Goal: Entertainment & Leisure: Browse casually

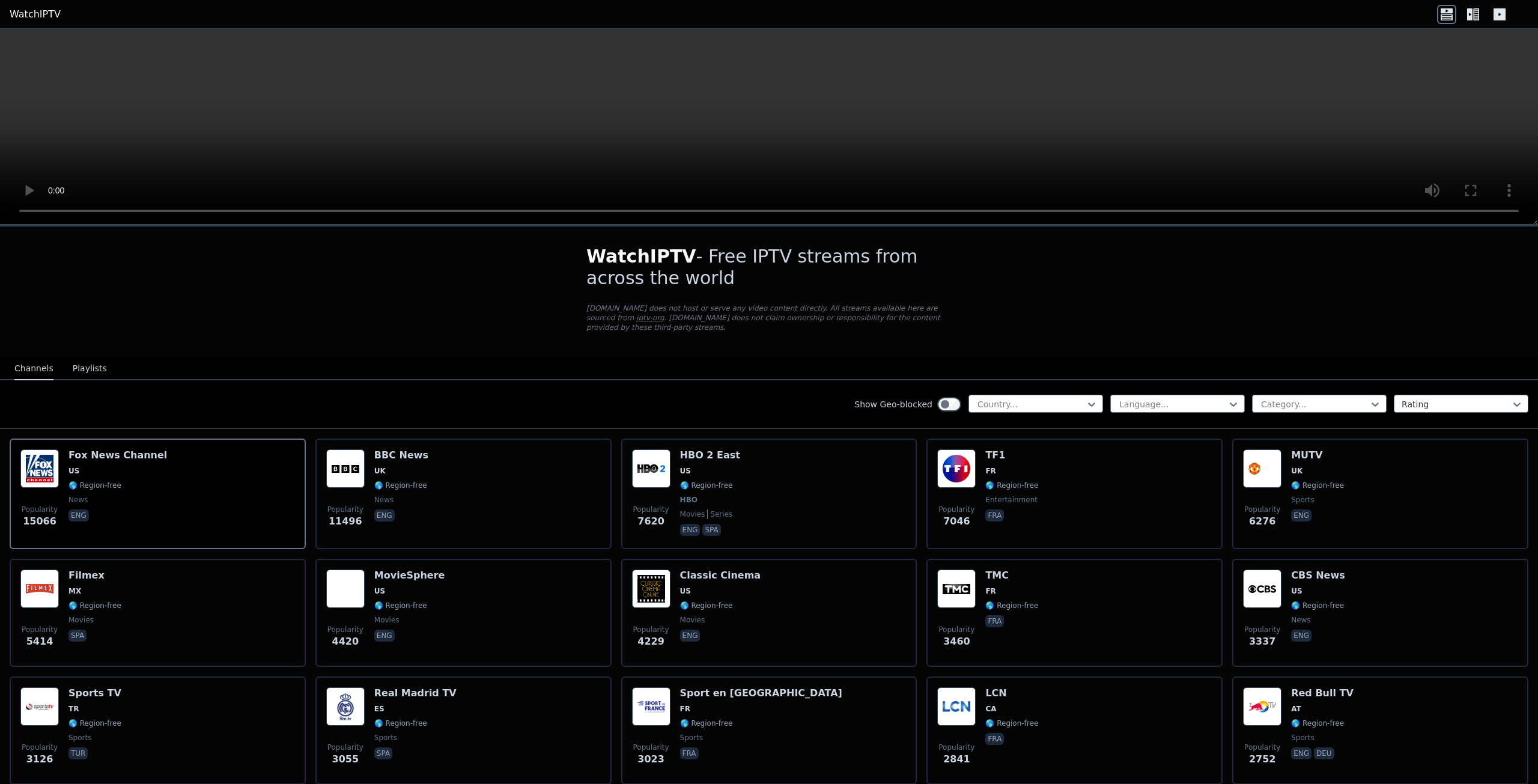
click at [92, 362] on button "Playlists" at bounding box center [90, 369] width 34 height 23
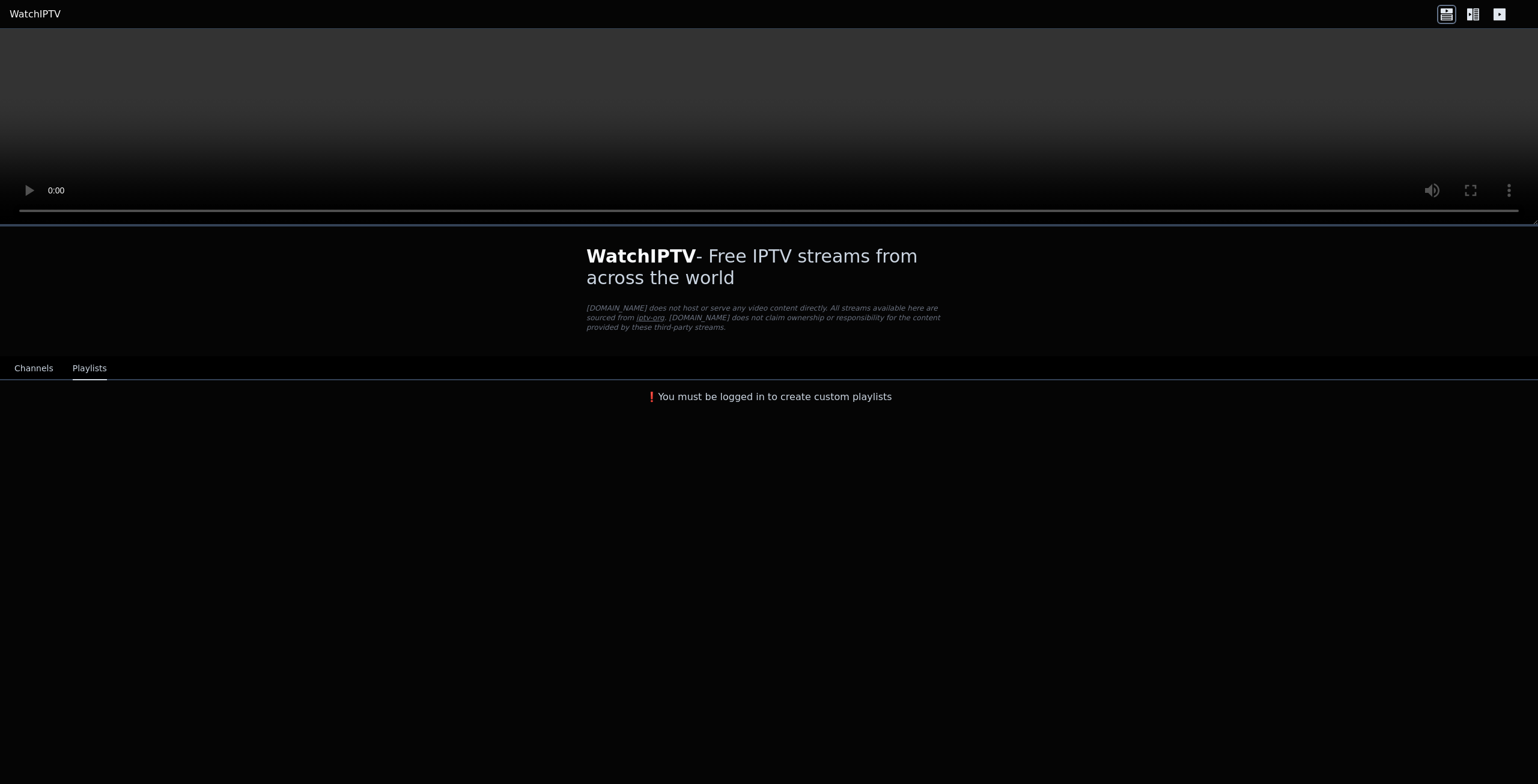
click at [30, 361] on button "Channels" at bounding box center [34, 369] width 39 height 23
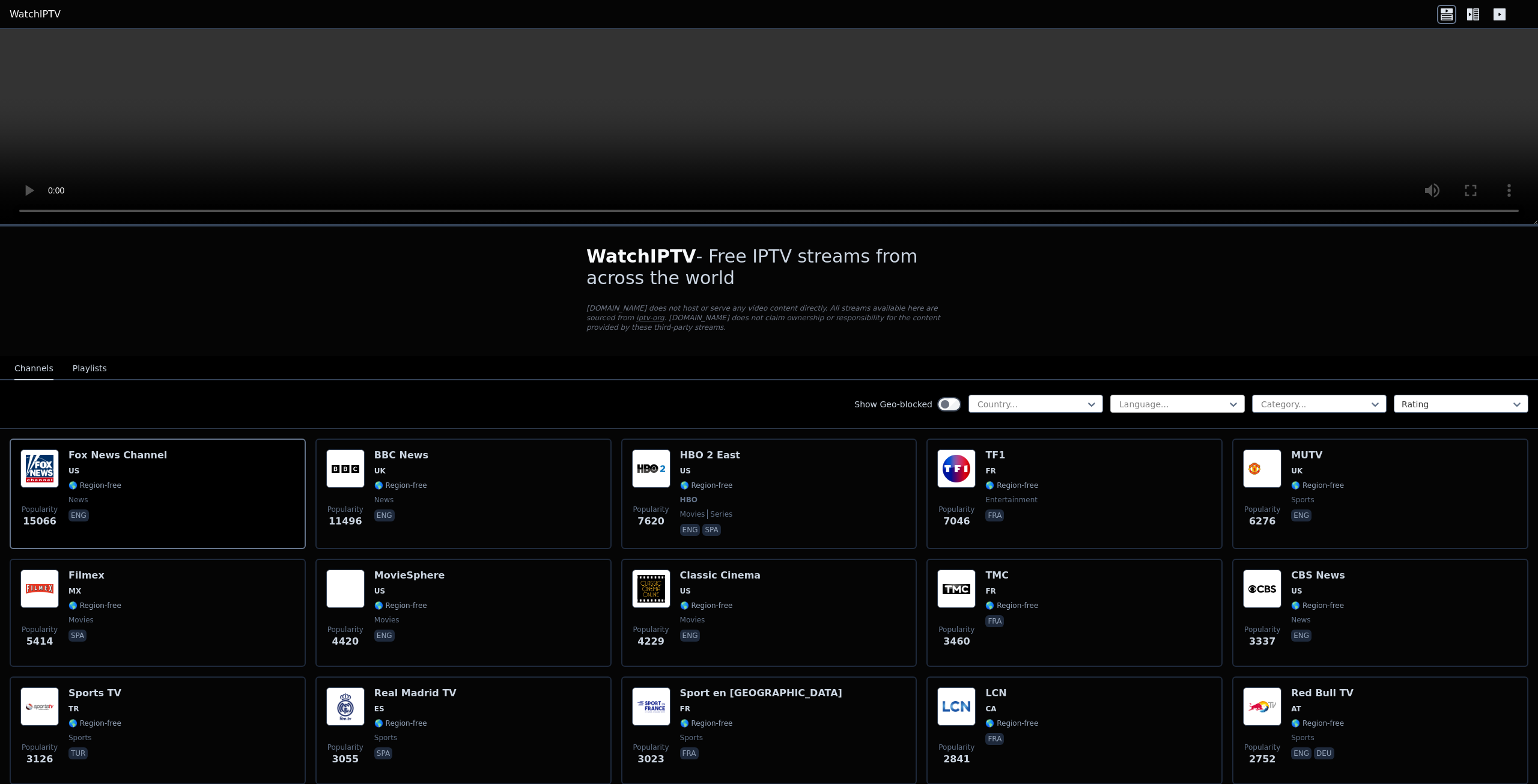
click at [1126, 398] on div at bounding box center [1172, 404] width 109 height 12
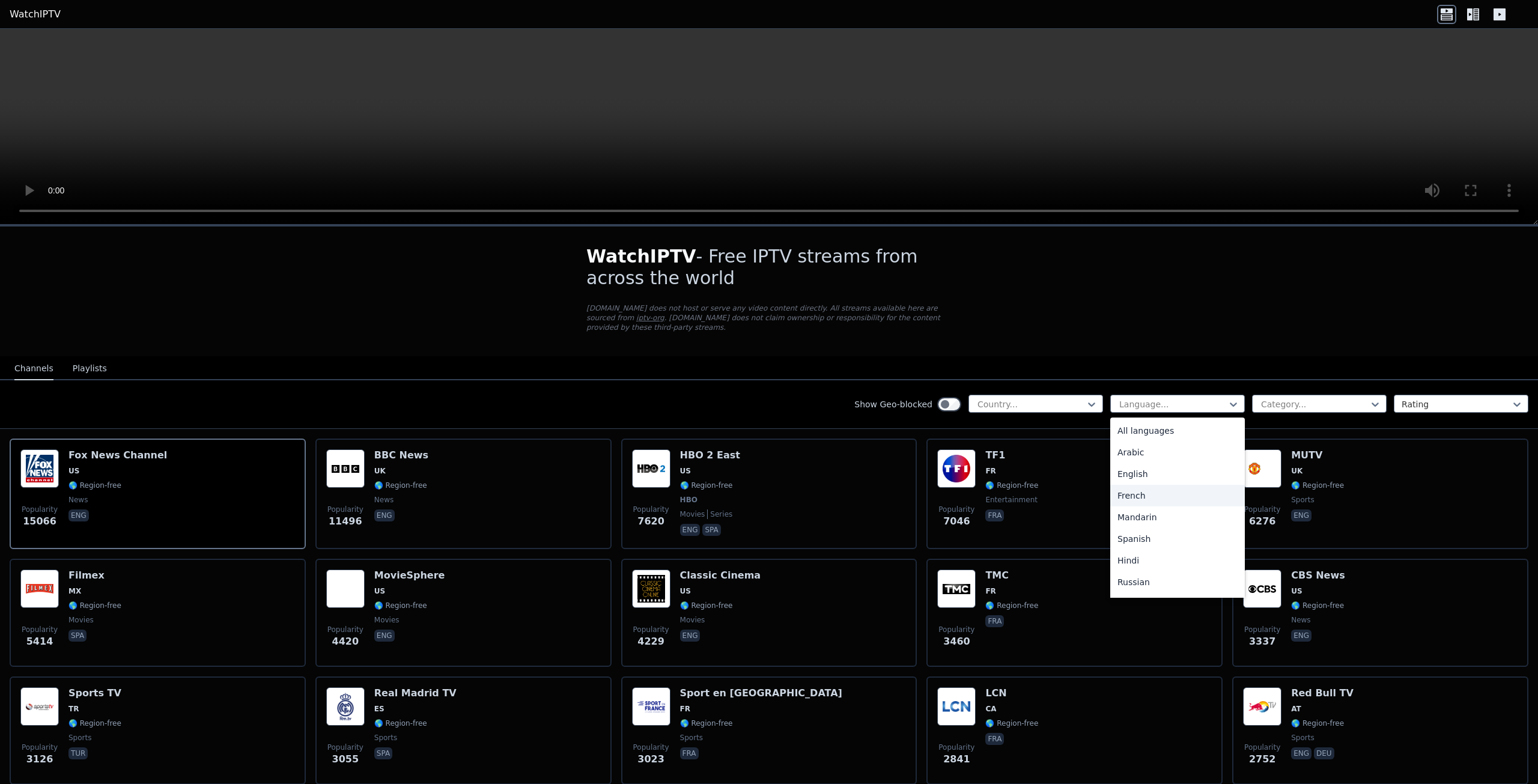
click at [1131, 485] on div "French" at bounding box center [1178, 495] width 135 height 21
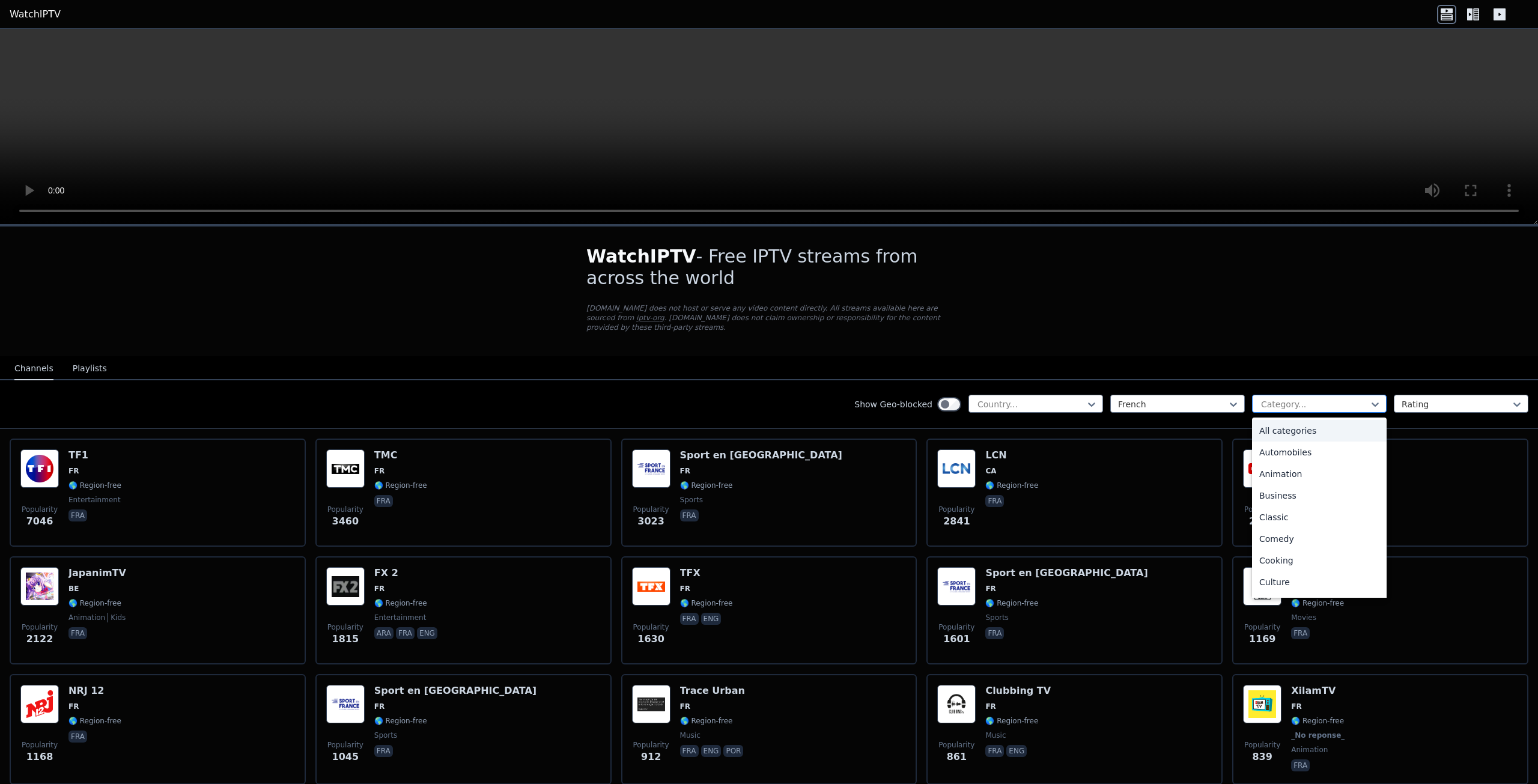
click at [1260, 398] on div at bounding box center [1314, 404] width 109 height 12
click at [1279, 530] on div "Sports" at bounding box center [1319, 540] width 135 height 21
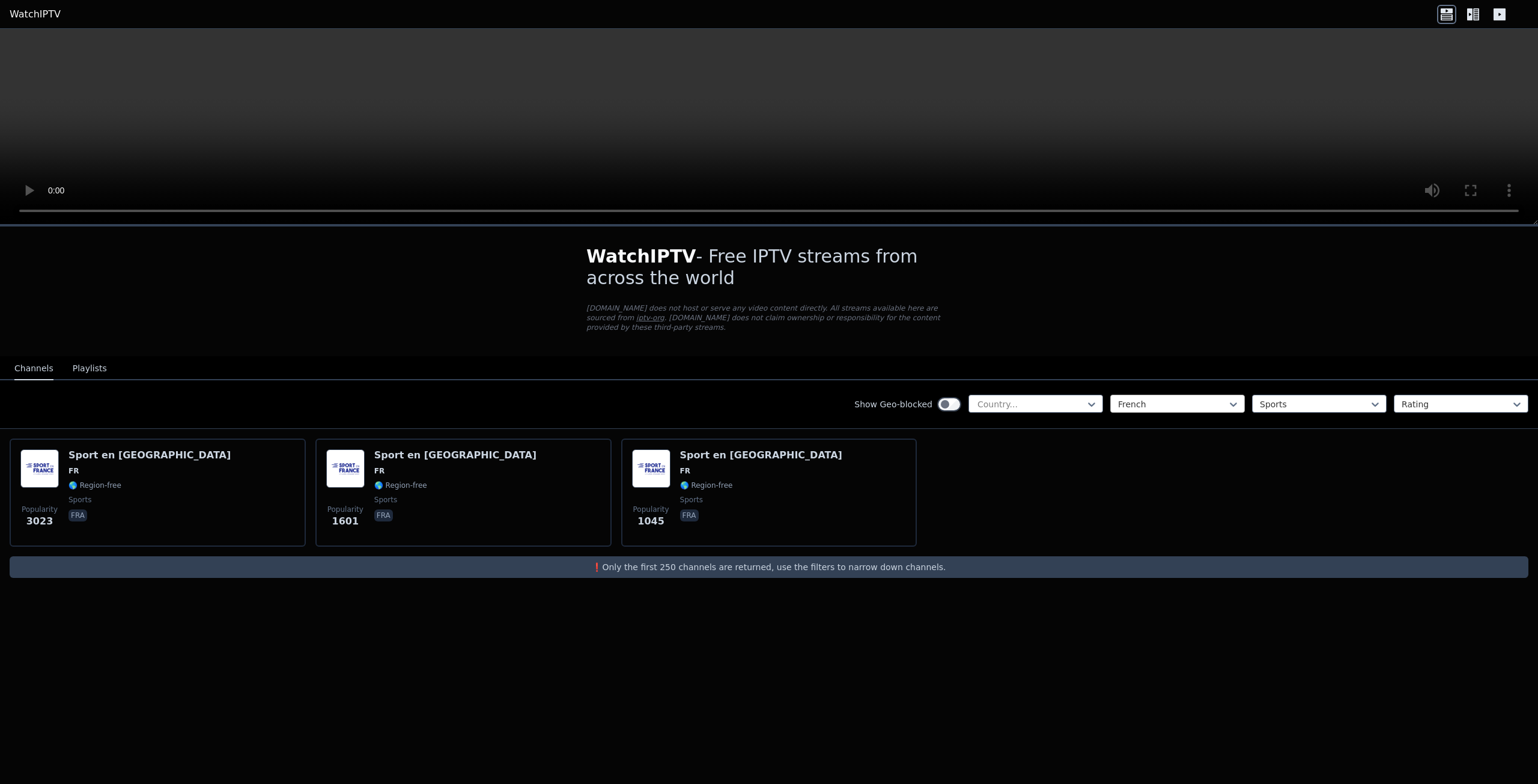
click at [1135, 398] on div at bounding box center [1172, 404] width 109 height 12
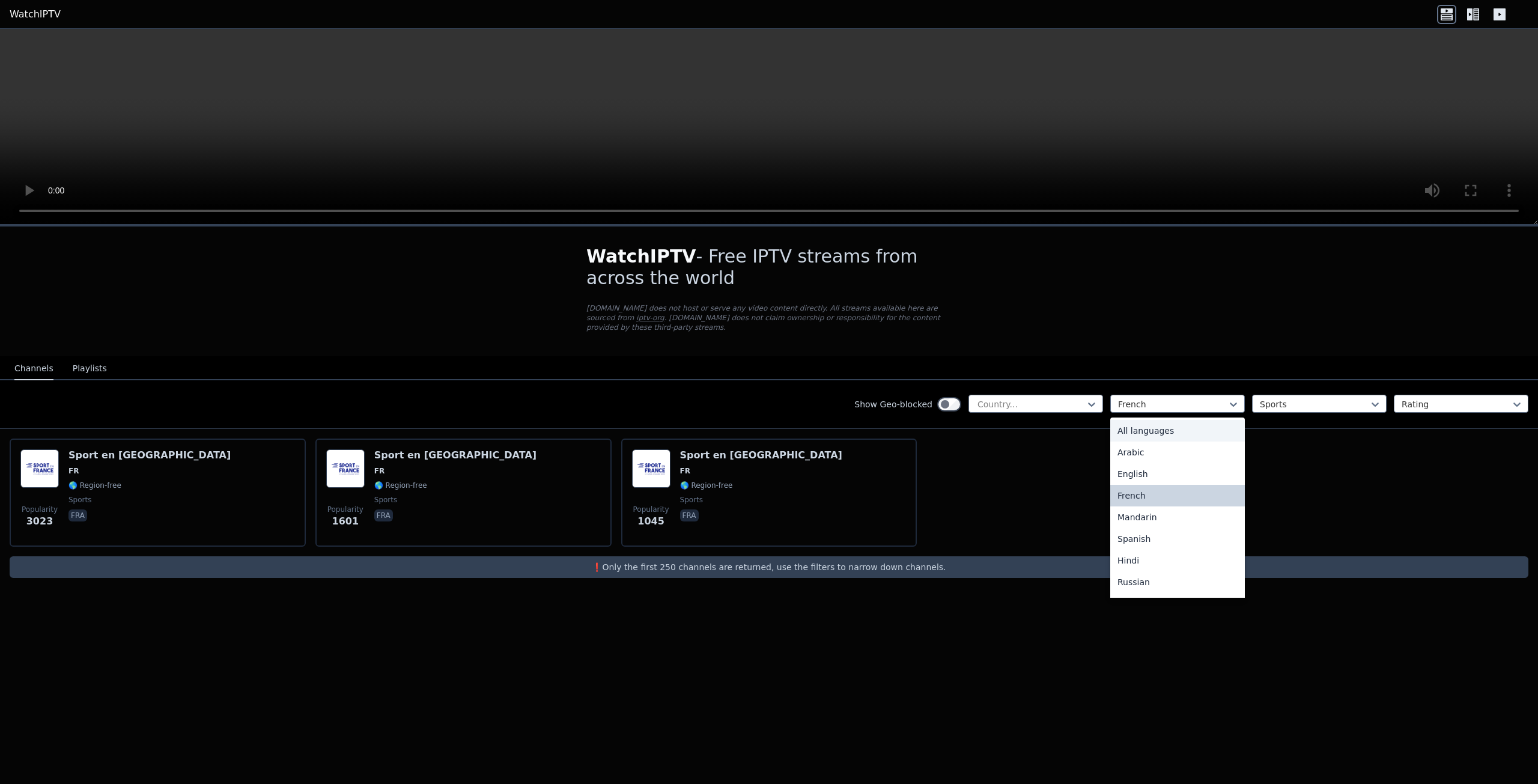
click at [1141, 419] on div "All languages" at bounding box center [1178, 430] width 135 height 21
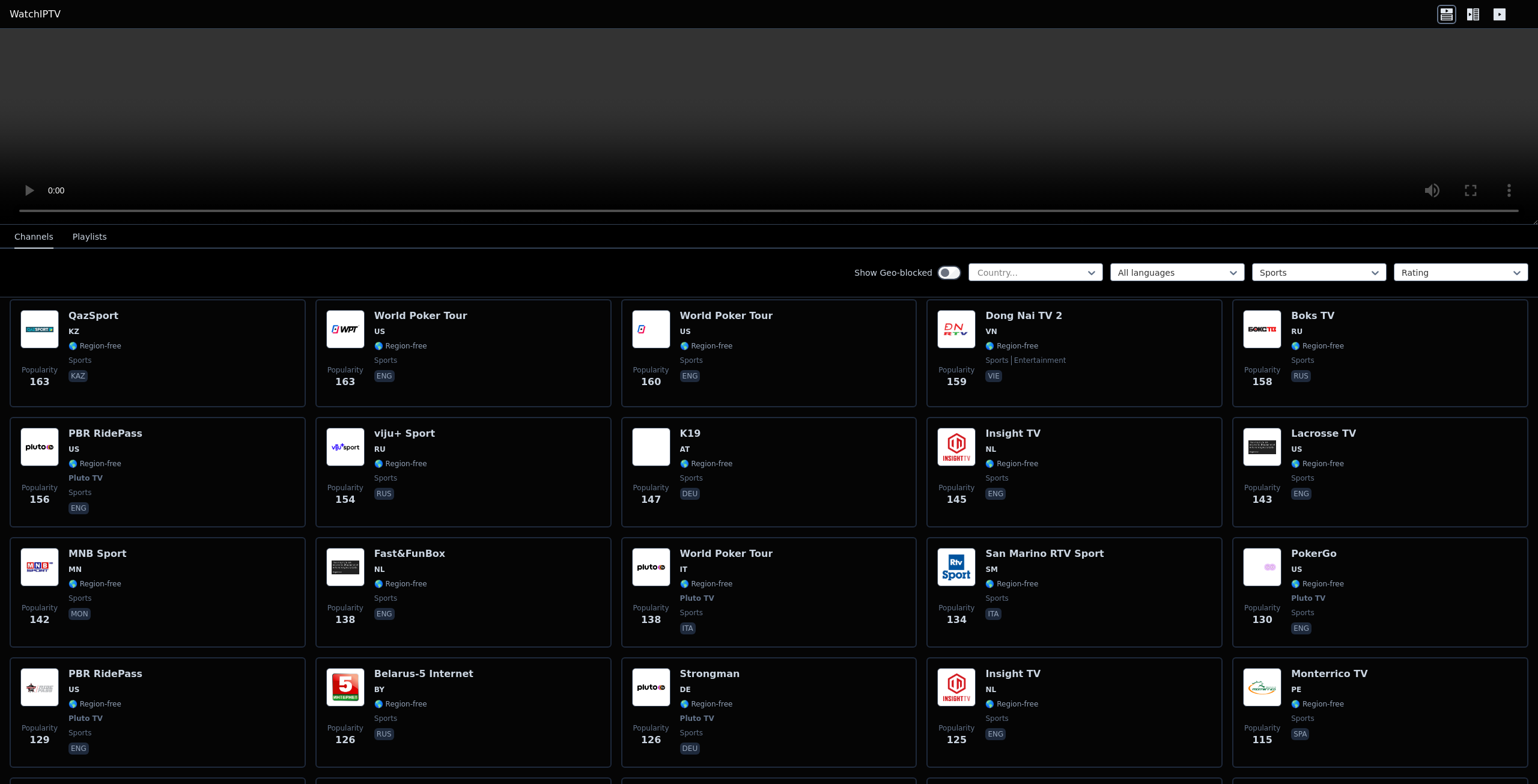
scroll to position [2162, 0]
